Goal: Task Accomplishment & Management: Manage account settings

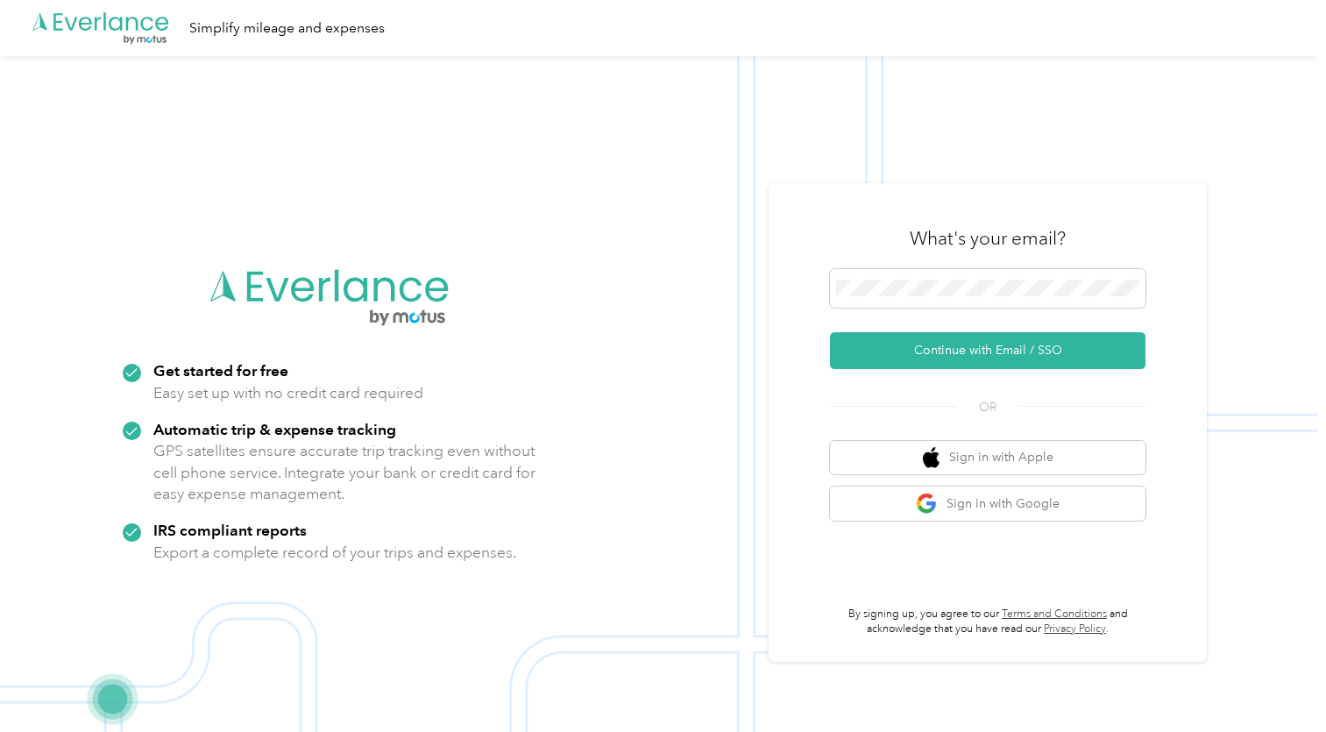
click at [973, 314] on div at bounding box center [987, 291] width 315 height 45
click at [946, 337] on button "Continue with Email / SSO" at bounding box center [987, 350] width 315 height 37
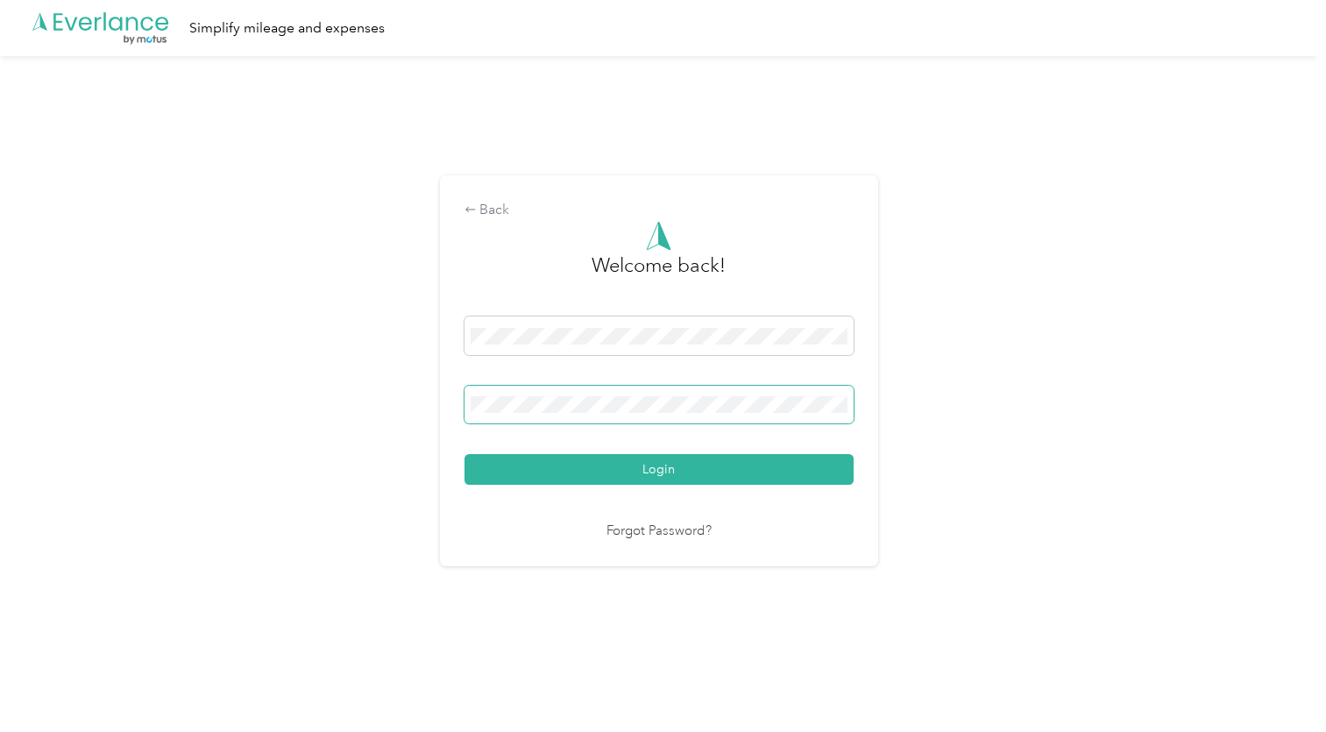
click at [662, 469] on button "Login" at bounding box center [658, 469] width 389 height 31
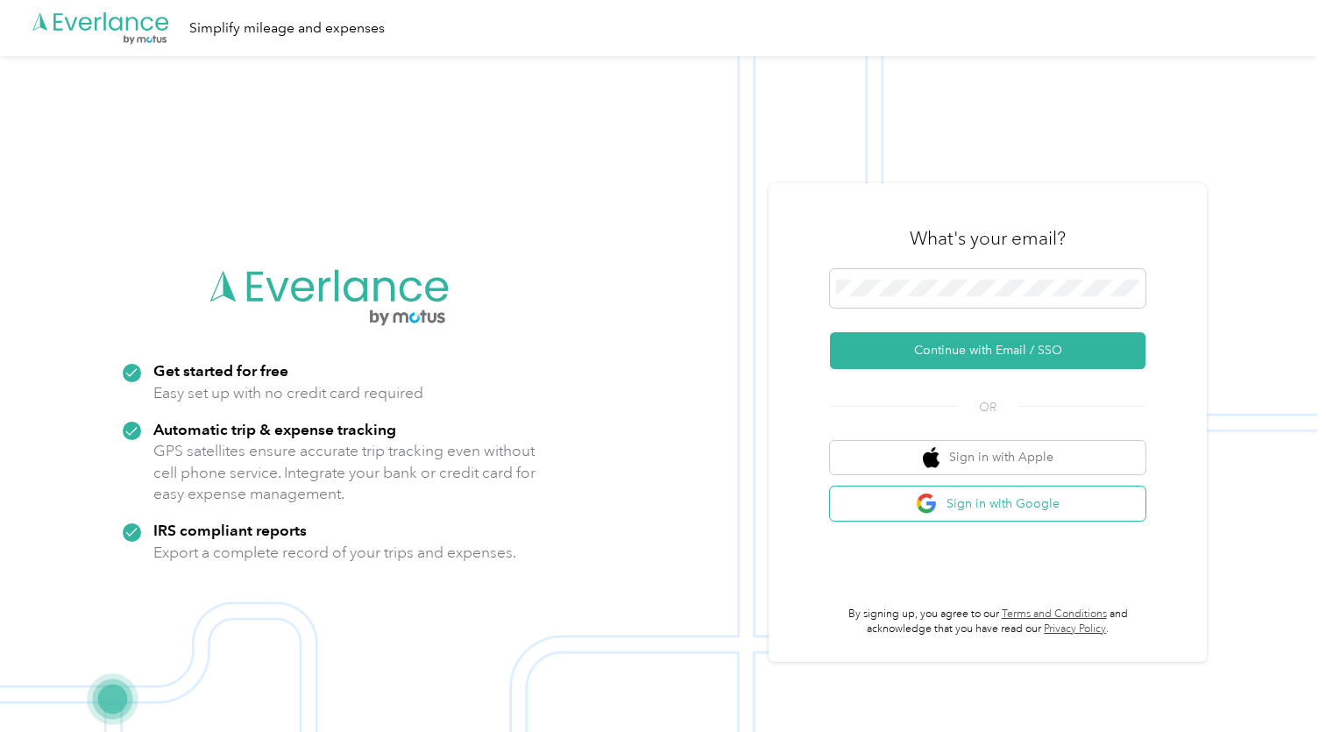
click at [960, 502] on button "Sign in with Google" at bounding box center [987, 503] width 315 height 34
click at [1004, 497] on button "Sign in with Google" at bounding box center [987, 503] width 315 height 34
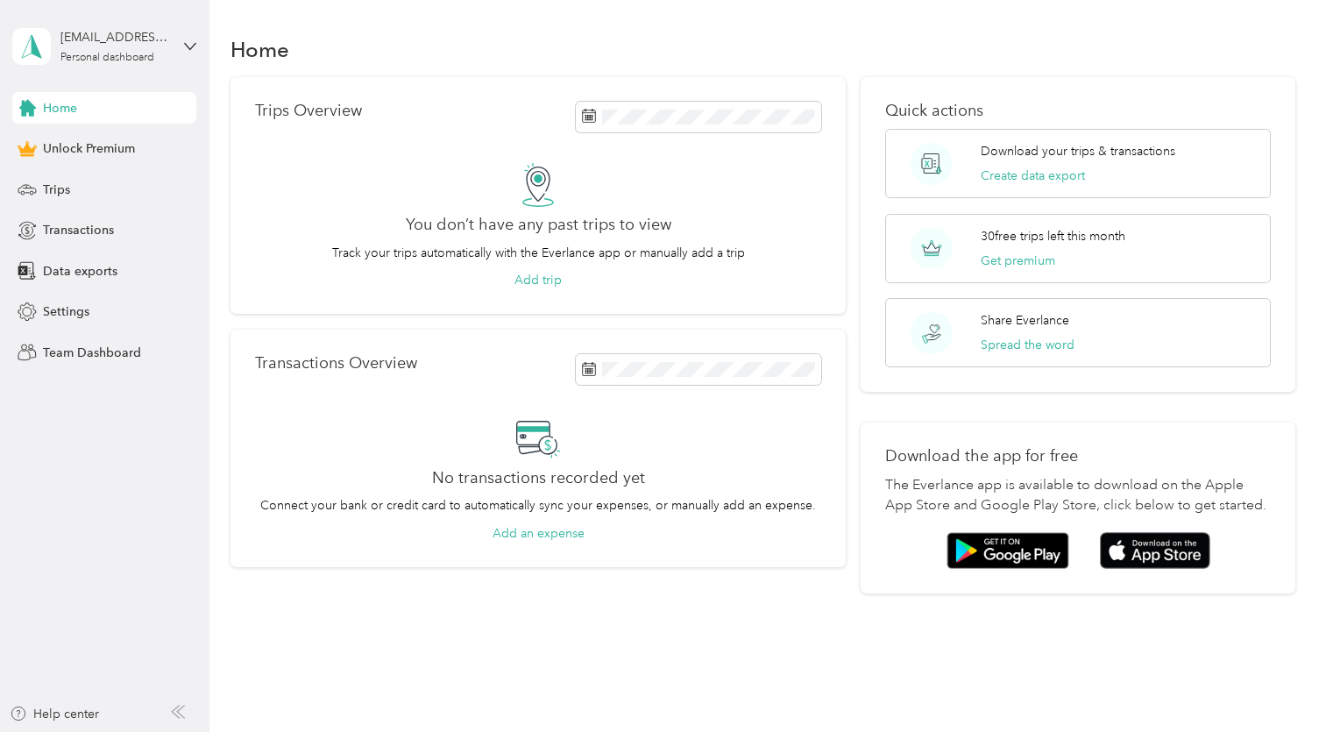
click at [174, 49] on div "[EMAIL_ADDRESS][DOMAIN_NAME] Personal dashboard" at bounding box center [104, 46] width 184 height 61
click at [78, 304] on span "Settings" at bounding box center [66, 311] width 46 height 18
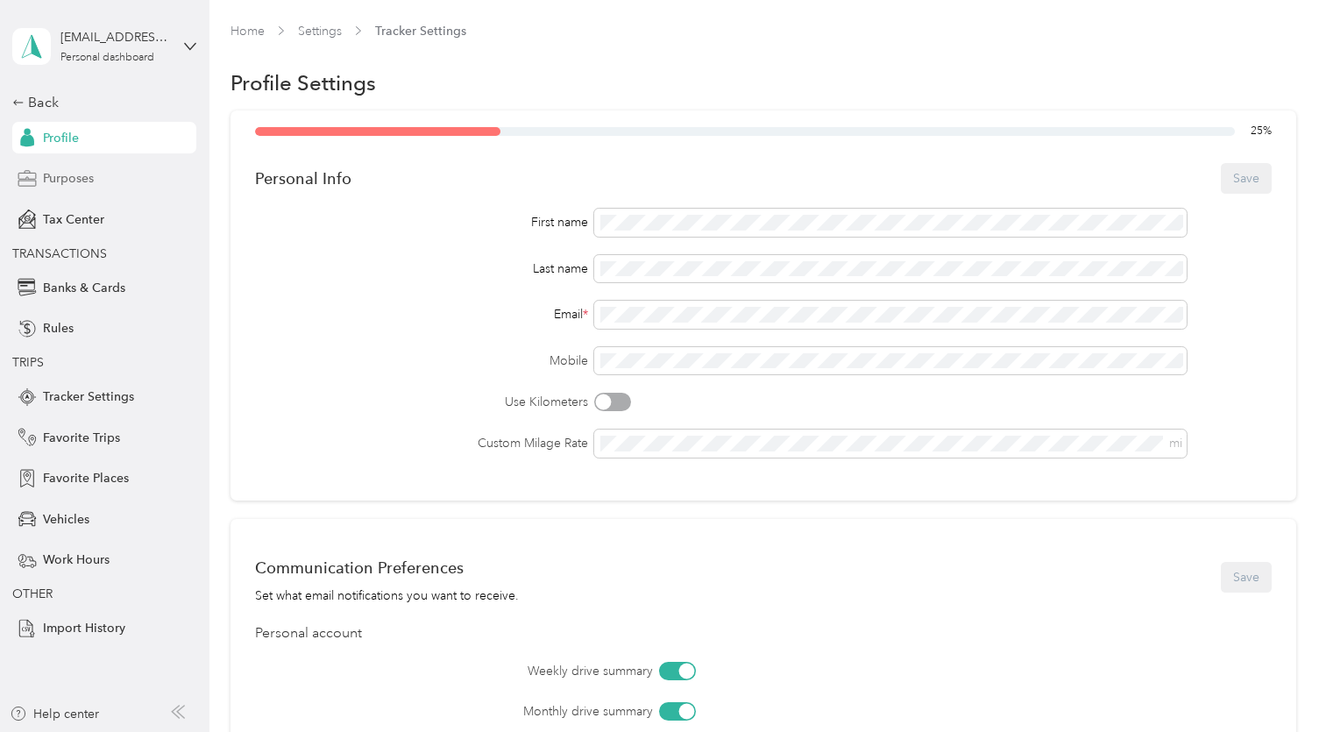
click at [65, 180] on span "Purposes" at bounding box center [68, 178] width 51 height 18
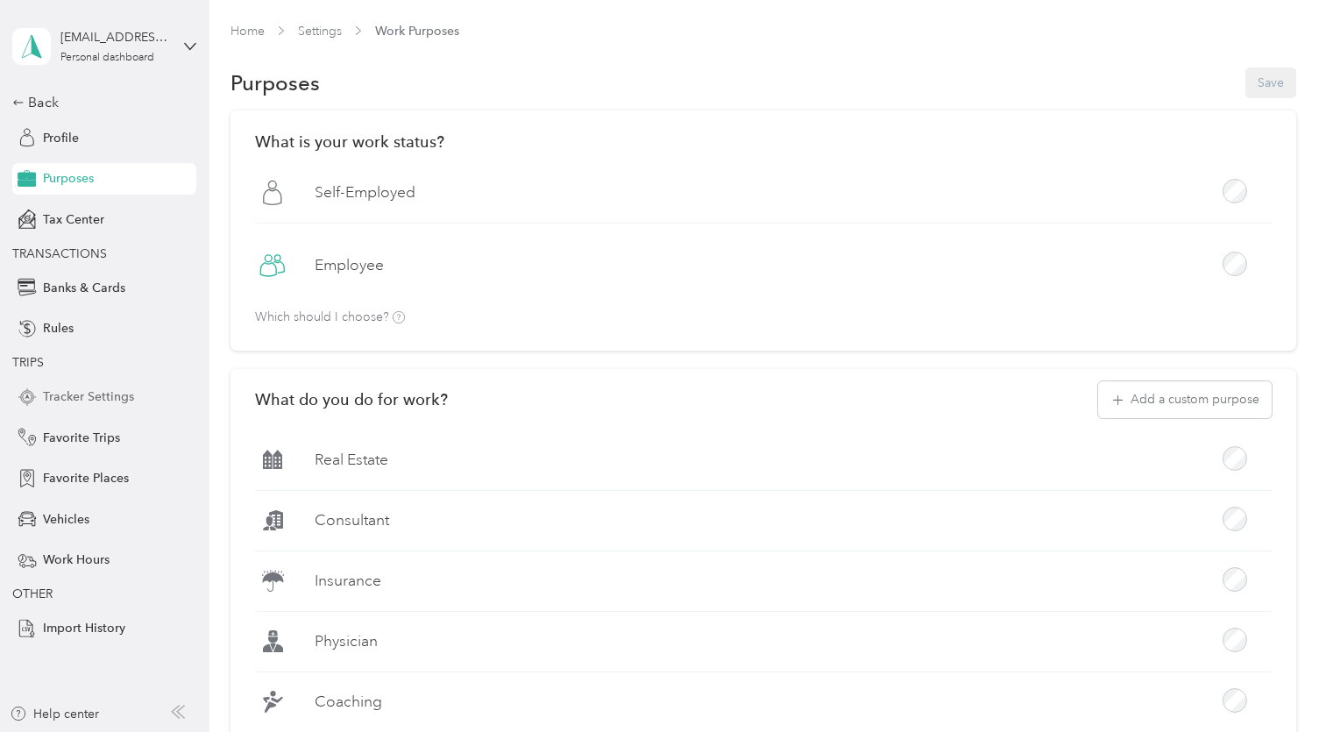
click at [88, 400] on span "Tracker Settings" at bounding box center [88, 396] width 91 height 18
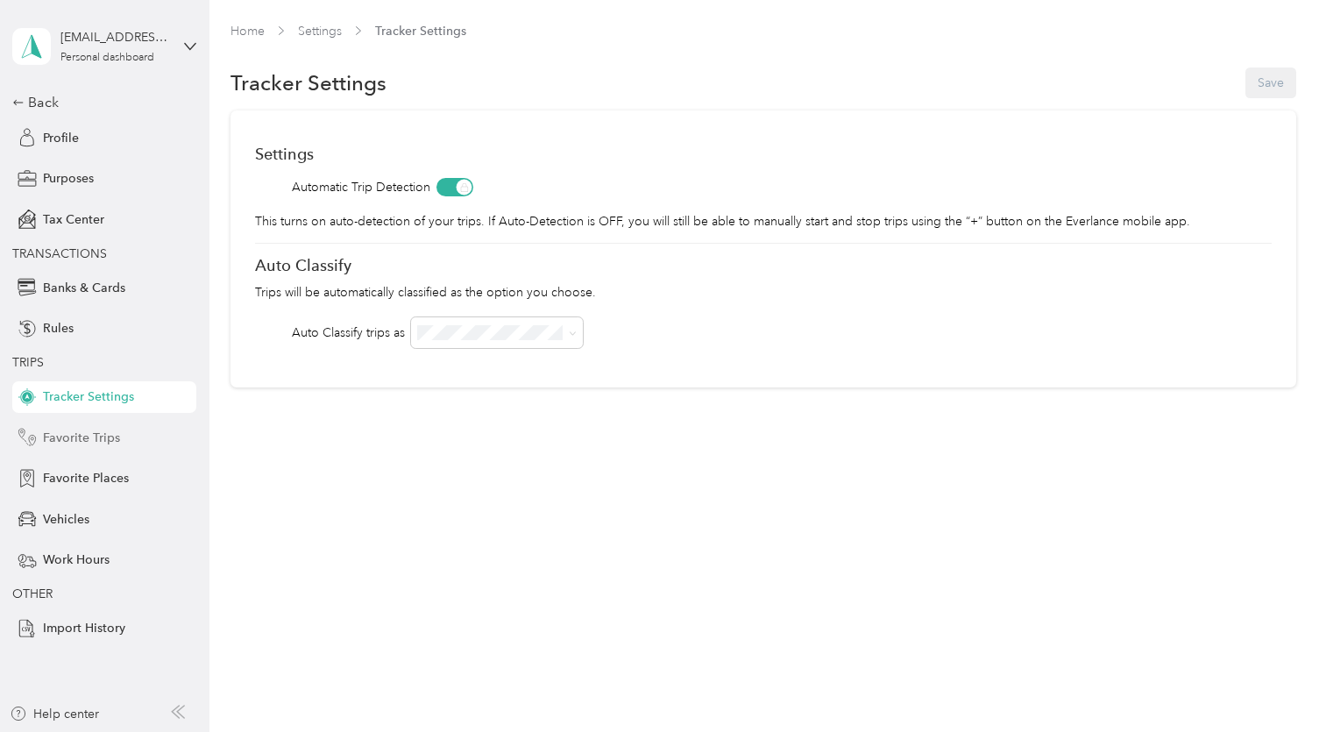
click at [93, 428] on span "Favorite Trips" at bounding box center [81, 437] width 77 height 18
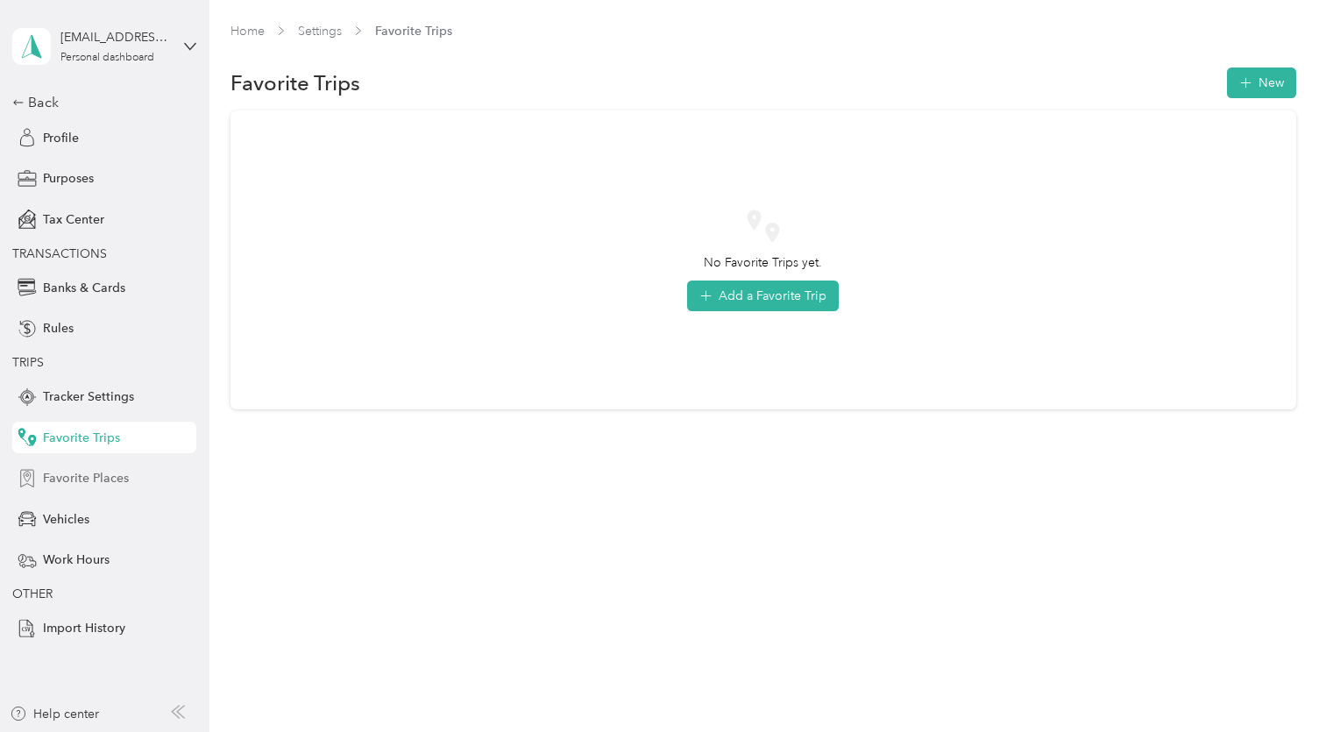
click at [109, 470] on span "Favorite Places" at bounding box center [86, 478] width 86 height 18
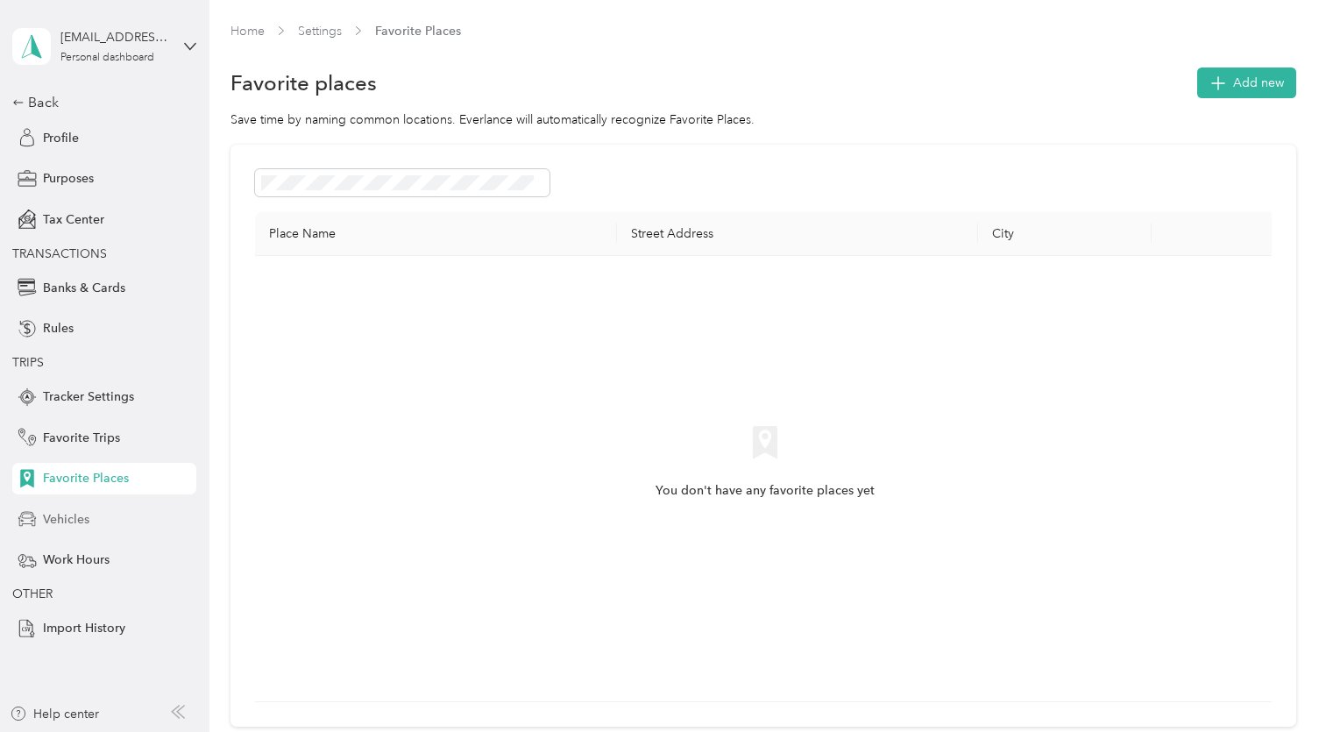
click at [91, 509] on div "Vehicles" at bounding box center [104, 519] width 184 height 32
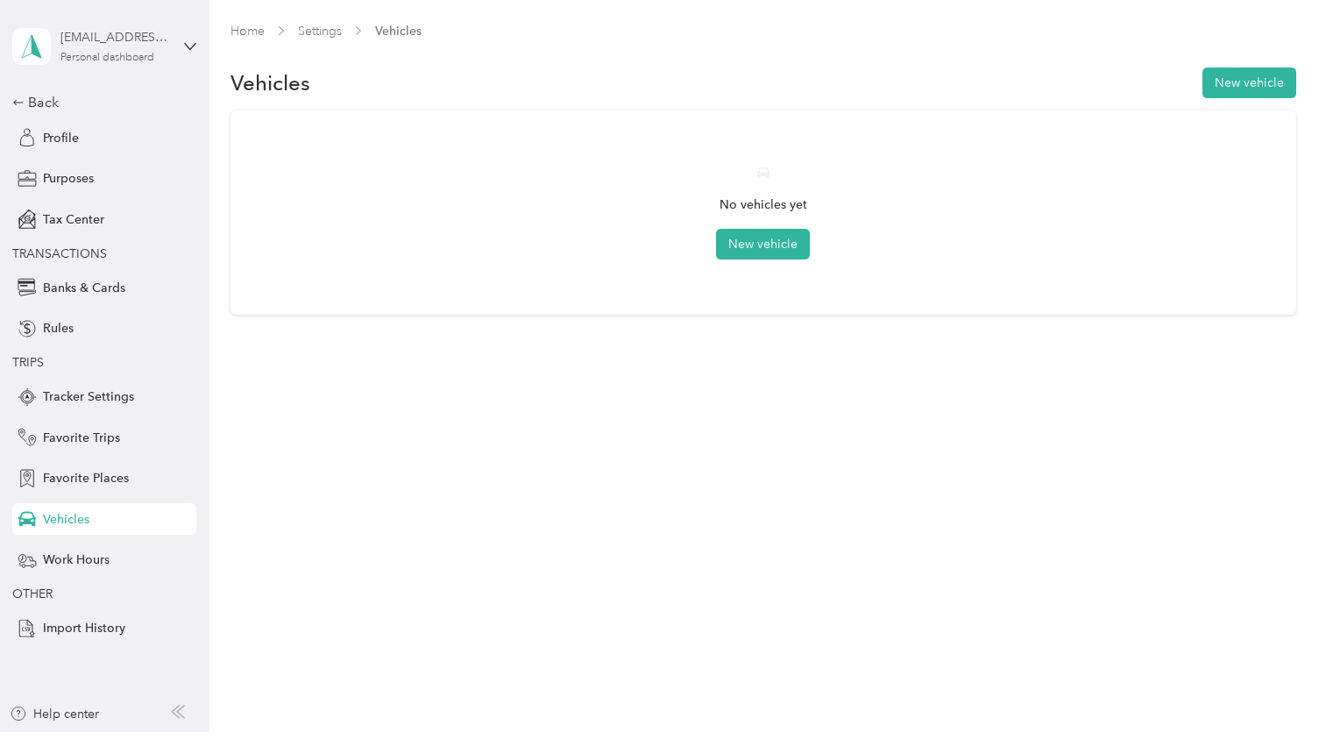
click at [96, 37] on div "[EMAIL_ADDRESS][DOMAIN_NAME]" at bounding box center [115, 37] width 110 height 18
click at [202, 103] on div "You’re signed in as [EMAIL_ADDRESS][DOMAIN_NAME] Log out" at bounding box center [197, 122] width 369 height 99
click at [119, 34] on div "[EMAIL_ADDRESS][DOMAIN_NAME]" at bounding box center [115, 37] width 110 height 18
click at [82, 144] on div "Log out" at bounding box center [61, 140] width 67 height 18
